Goal: Information Seeking & Learning: Learn about a topic

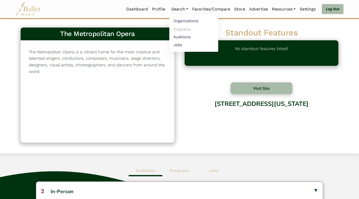
click at [176, 29] on link "Programs" at bounding box center [193, 29] width 49 height 8
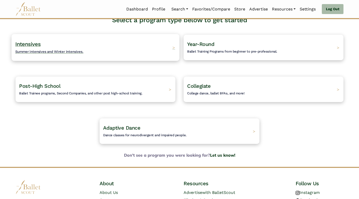
scroll to position [56, 0]
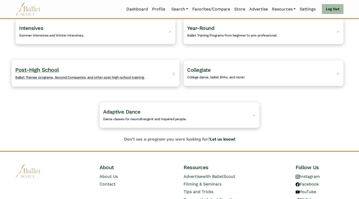
click at [119, 76] on span "Ballet Trainee programs, Second Companies, and other post high-school training." at bounding box center [79, 77] width 129 height 4
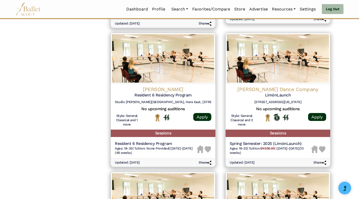
scroll to position [474, 0]
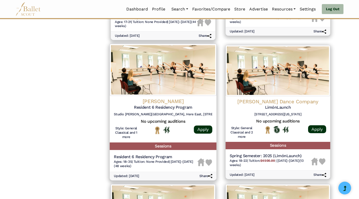
click at [154, 89] on img at bounding box center [163, 70] width 107 height 52
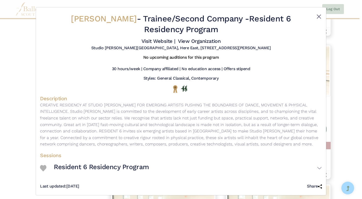
click at [317, 17] on button "Close" at bounding box center [319, 17] width 6 height 6
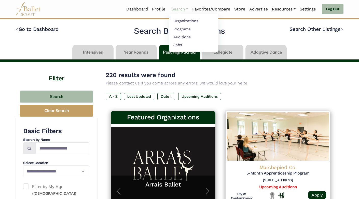
scroll to position [0, 0]
click at [177, 36] on link "Auditions" at bounding box center [193, 37] width 49 height 8
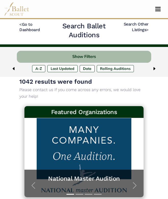
click at [136, 84] on div "1042 results were found Please contact us if you come across any errors, we wou…" at bounding box center [83, 88] width 129 height 23
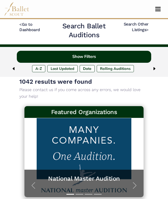
click at [81, 56] on button "Show Filters" at bounding box center [84, 57] width 135 height 12
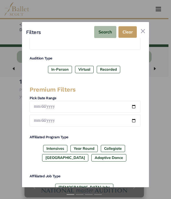
scroll to position [71, 0]
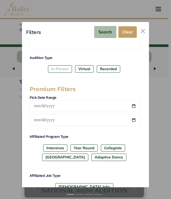
click at [60, 65] on label "In-Person" at bounding box center [60, 68] width 24 height 7
click at [110, 68] on label "Recorded" at bounding box center [108, 68] width 23 height 7
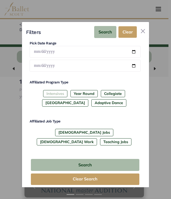
scroll to position [125, 0]
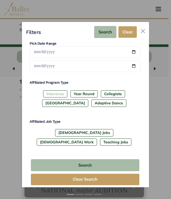
click at [55, 96] on label "Intensives" at bounding box center [55, 93] width 24 height 7
click at [83, 95] on label "Year Round" at bounding box center [83, 93] width 27 height 7
click at [69, 107] on label "[GEOGRAPHIC_DATA]" at bounding box center [65, 102] width 46 height 7
click at [55, 136] on label "[DEMOGRAPHIC_DATA] Jobs" at bounding box center [84, 132] width 58 height 7
click at [85, 138] on label "[DEMOGRAPHIC_DATA] Work" at bounding box center [67, 141] width 60 height 7
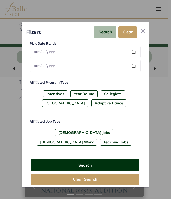
click at [87, 159] on button "Search" at bounding box center [85, 165] width 108 height 12
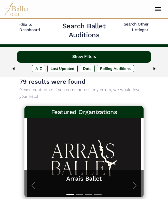
click at [77, 57] on button "Show Filters" at bounding box center [84, 57] width 135 height 12
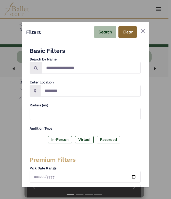
click at [126, 31] on button "Clear" at bounding box center [127, 31] width 18 height 11
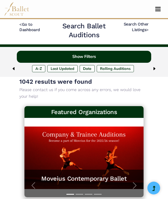
click at [82, 56] on button "Show Filters" at bounding box center [84, 57] width 135 height 12
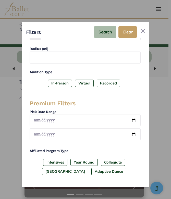
scroll to position [59, 0]
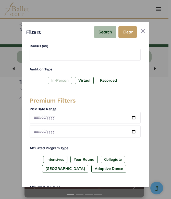
click at [55, 77] on label "In-Person" at bounding box center [60, 80] width 24 height 7
click at [112, 80] on label "Recorded" at bounding box center [108, 80] width 23 height 7
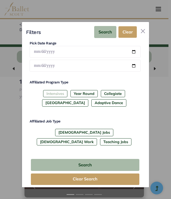
scroll to position [125, 0]
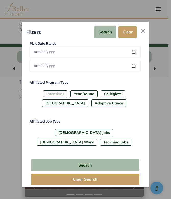
click at [52, 95] on label "Intensives" at bounding box center [55, 93] width 24 height 7
click at [89, 97] on label "Year Round" at bounding box center [83, 93] width 27 height 7
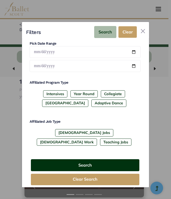
click at [80, 159] on button "Search" at bounding box center [85, 165] width 108 height 12
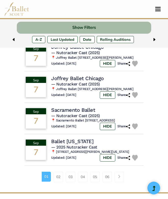
scroll to position [359, 0]
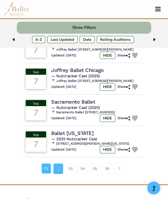
click at [58, 163] on link "02" at bounding box center [59, 168] width 10 height 10
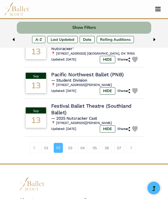
scroll to position [391, 0]
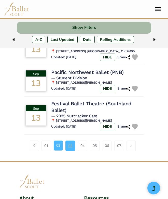
click at [69, 140] on link "03" at bounding box center [70, 145] width 10 height 10
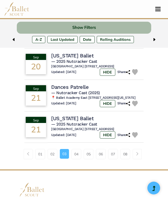
scroll to position [360, 0]
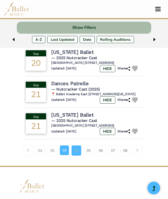
click at [78, 155] on link "04" at bounding box center [77, 150] width 10 height 10
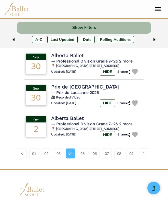
scroll to position [360, 0]
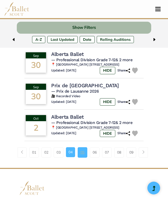
click at [81, 157] on link "05" at bounding box center [83, 152] width 10 height 10
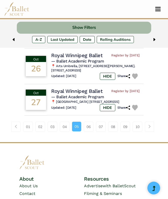
scroll to position [383, 0]
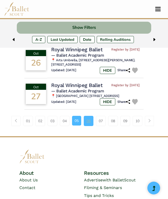
click at [89, 126] on link "06" at bounding box center [89, 121] width 10 height 10
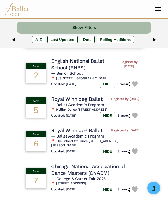
scroll to position [156, 0]
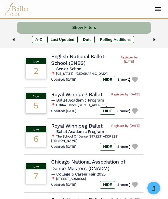
click at [134, 77] on img at bounding box center [135, 80] width 6 height 6
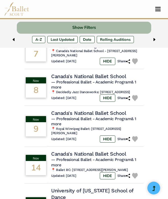
scroll to position [318, 0]
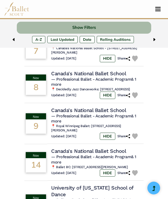
click at [135, 97] on img at bounding box center [135, 95] width 6 height 6
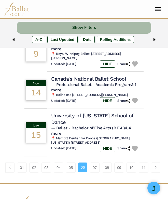
scroll to position [400, 0]
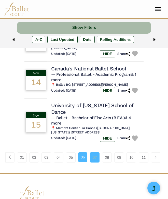
click at [93, 152] on link "07" at bounding box center [95, 157] width 10 height 10
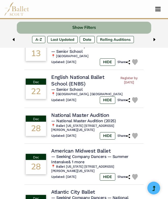
scroll to position [328, 0]
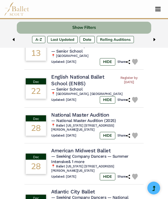
click at [136, 133] on img at bounding box center [135, 136] width 6 height 6
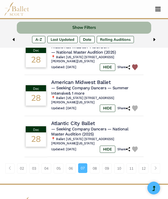
scroll to position [397, 0]
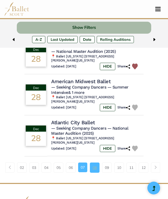
click at [94, 162] on link "08" at bounding box center [95, 167] width 10 height 10
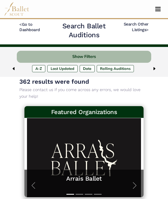
click at [160, 9] on span "Toggle navigation" at bounding box center [157, 9] width 5 height 1
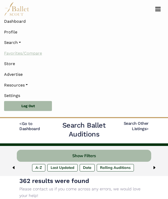
click at [12, 53] on link "Favorites/Compare" at bounding box center [84, 53] width 160 height 11
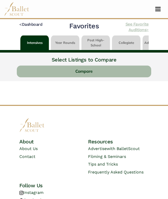
click at [141, 23] on link "See Favorite Auditions >" at bounding box center [137, 27] width 23 height 10
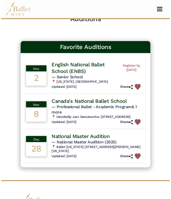
scroll to position [15, 0]
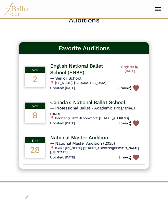
click at [83, 66] on h4 "English National Ballet School (ENBS)" at bounding box center [84, 68] width 69 height 13
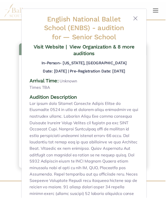
scroll to position [0, 0]
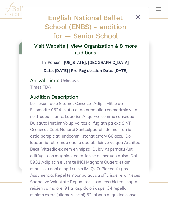
click at [137, 16] on button "Close" at bounding box center [138, 17] width 6 height 6
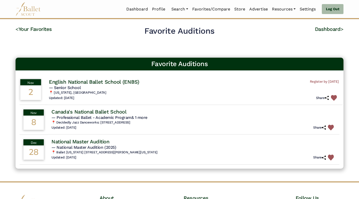
click at [168, 98] on img at bounding box center [334, 98] width 6 height 6
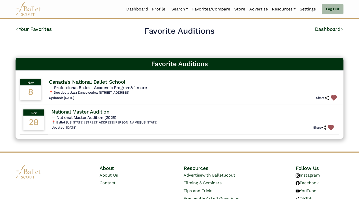
click at [168, 98] on img at bounding box center [334, 98] width 6 height 6
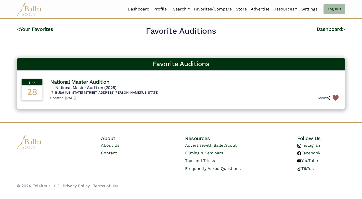
click at [168, 97] on img at bounding box center [336, 98] width 6 height 6
